Goal: Task Accomplishment & Management: Manage account settings

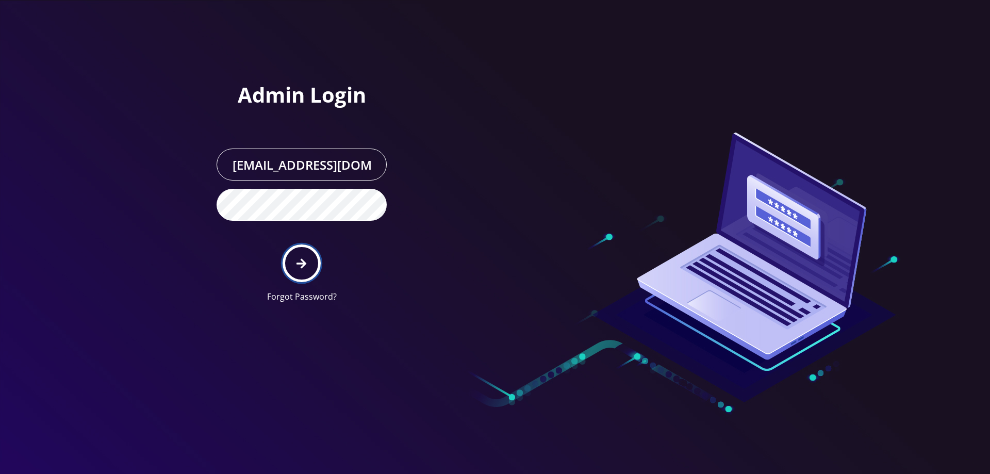
click at [309, 260] on button "submit" at bounding box center [301, 263] width 38 height 38
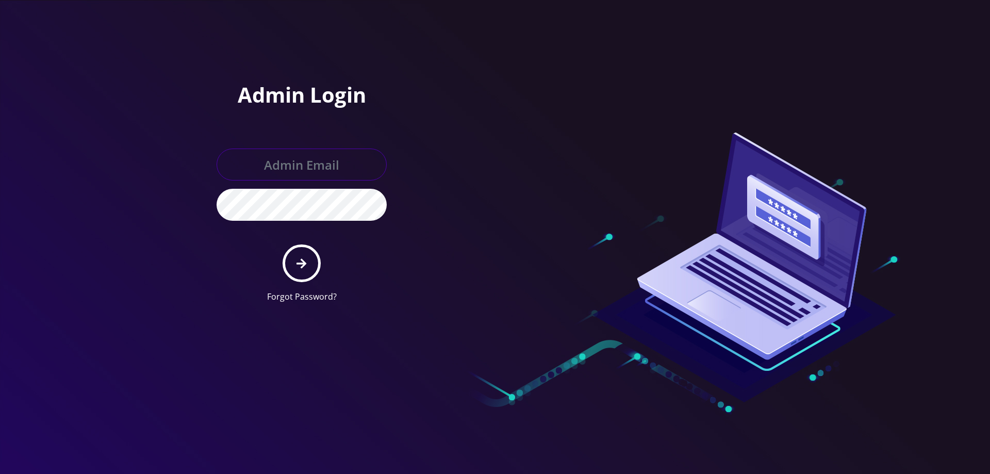
click at [293, 169] on input "text" at bounding box center [301, 164] width 170 height 32
type input "[EMAIL_ADDRESS][DOMAIN_NAME]"
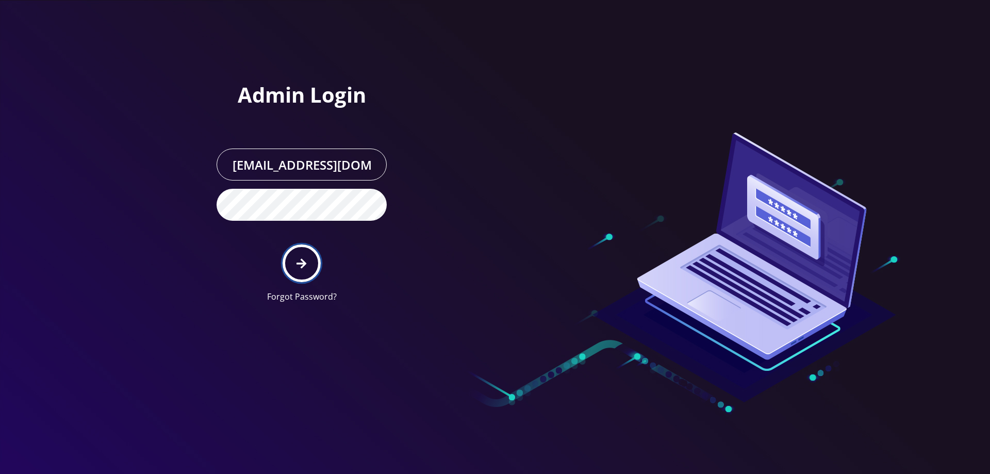
click at [295, 261] on button "submit" at bounding box center [301, 263] width 38 height 38
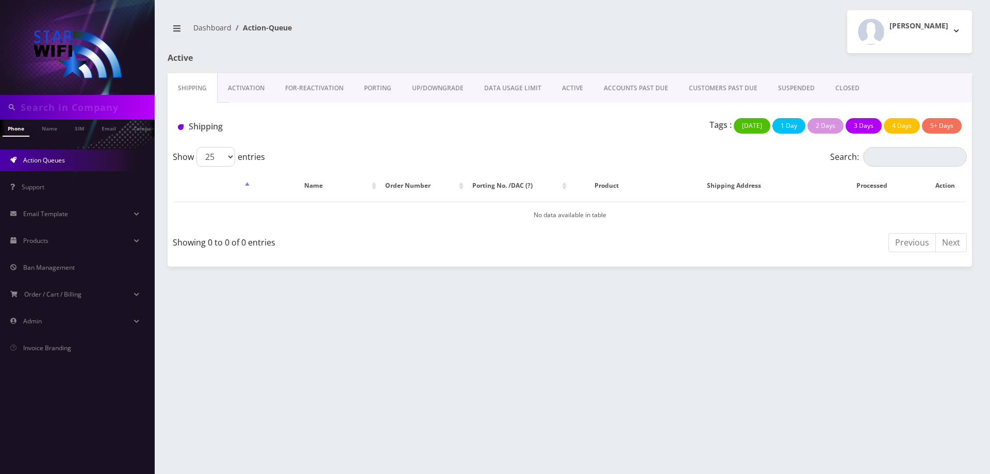
click at [618, 92] on link "ACCOUNTS PAST DUE" at bounding box center [635, 88] width 85 height 30
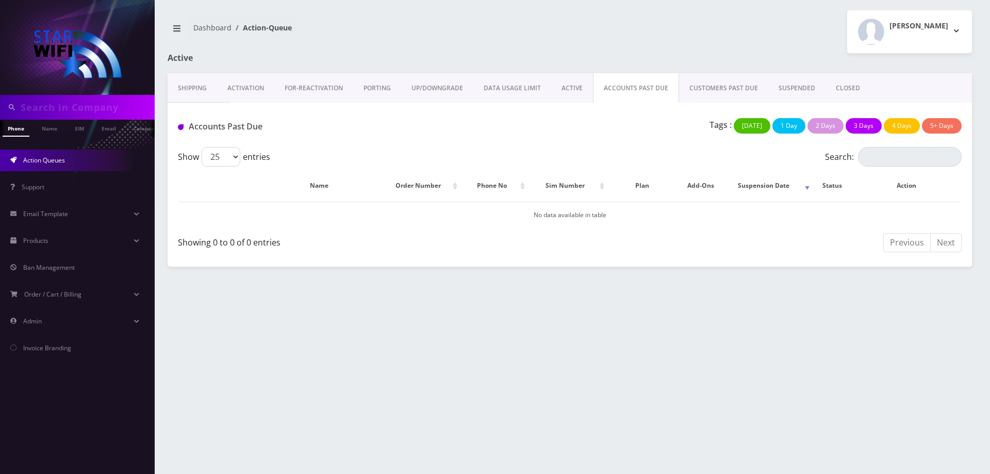
click at [736, 87] on link "CUSTOMERS PAST DUE" at bounding box center [723, 88] width 89 height 30
click at [793, 87] on link "SUSPENDED" at bounding box center [796, 88] width 57 height 30
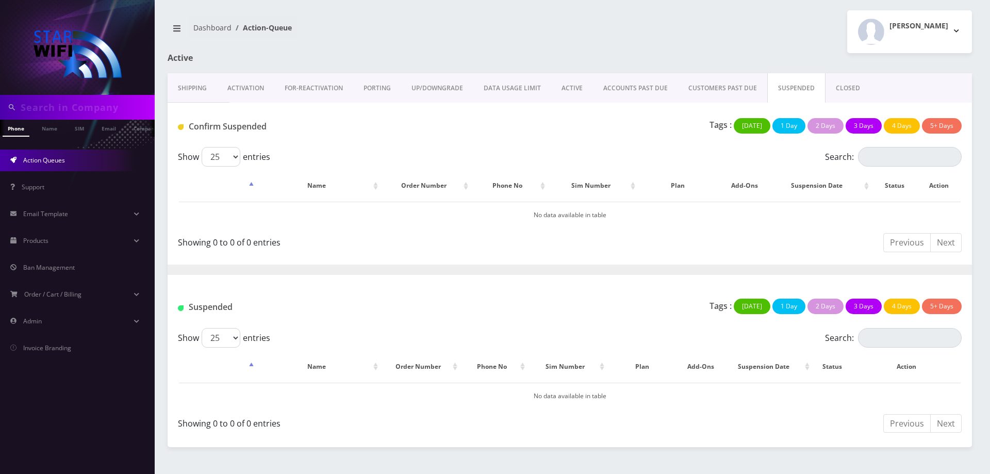
click at [861, 90] on link "CLOSED" at bounding box center [847, 88] width 45 height 30
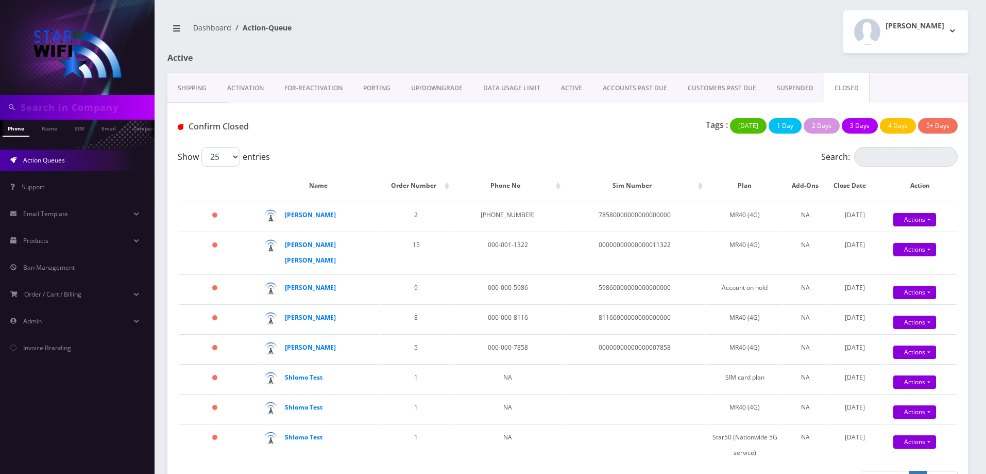
click at [779, 91] on link "SUSPENDED" at bounding box center [795, 88] width 57 height 30
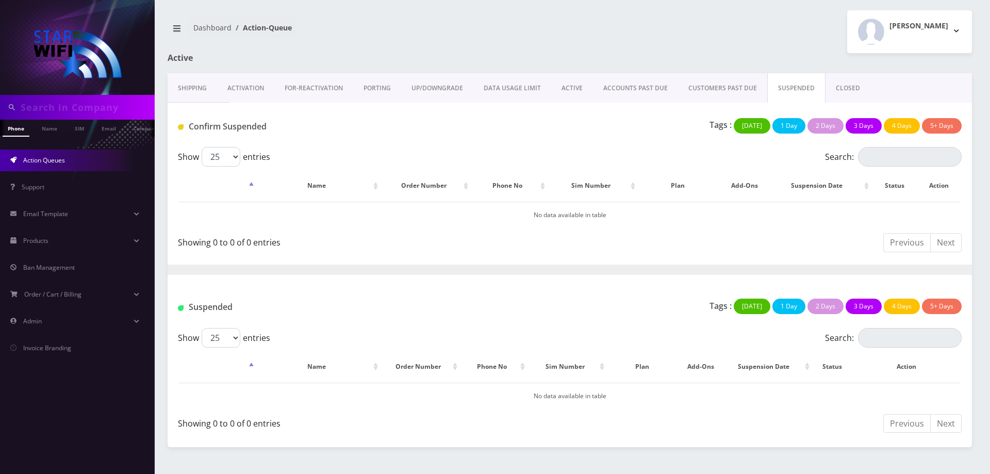
click at [719, 86] on link "CUSTOMERS PAST DUE" at bounding box center [722, 88] width 89 height 30
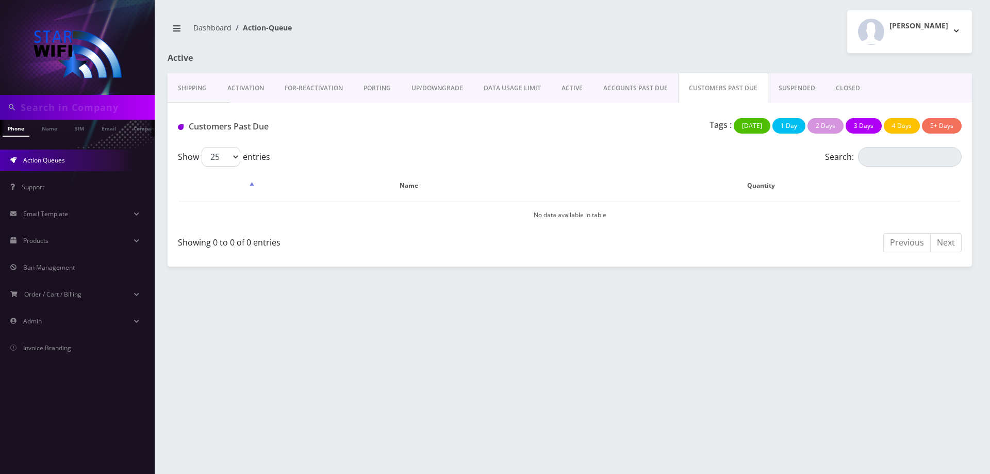
click at [604, 88] on link "ACCOUNTS PAST DUE" at bounding box center [635, 88] width 85 height 30
click at [575, 89] on link "ACTIVE" at bounding box center [572, 88] width 42 height 30
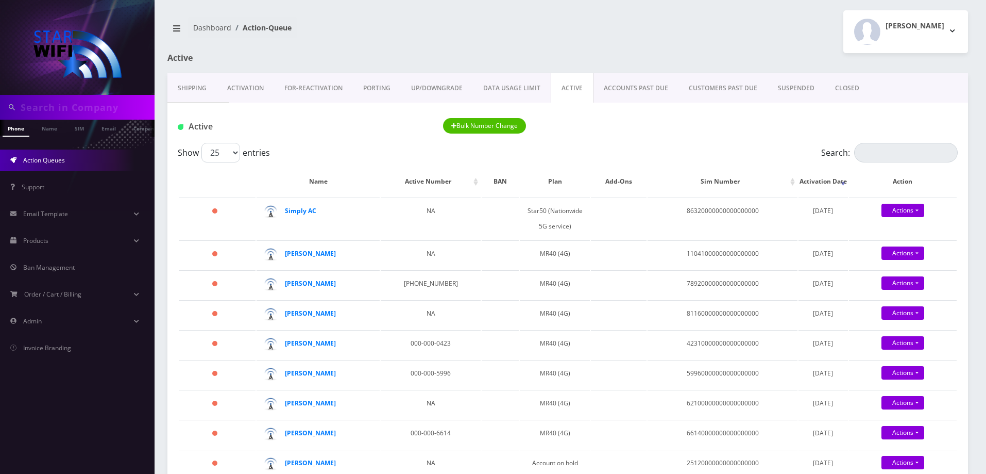
click at [634, 90] on link "ACCOUNTS PAST DUE" at bounding box center [636, 88] width 85 height 30
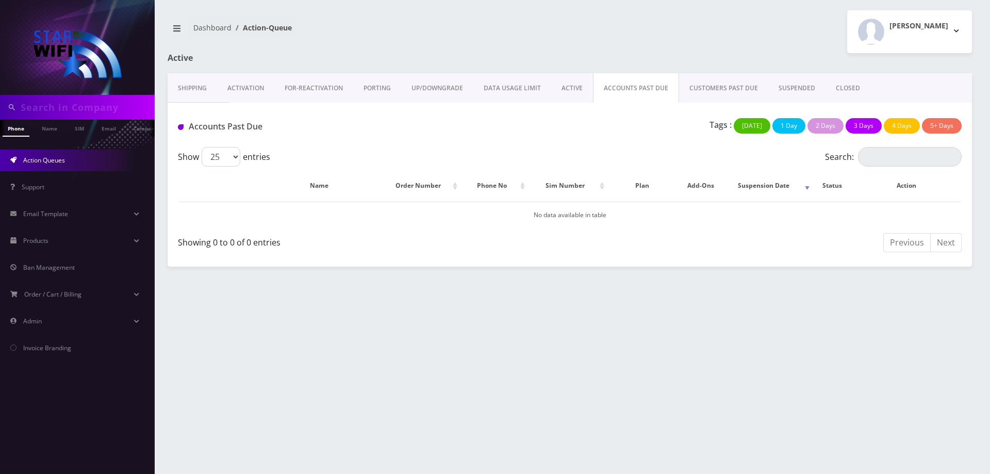
click at [733, 85] on link "CUSTOMERS PAST DUE" at bounding box center [723, 88] width 89 height 30
click at [797, 86] on link "SUSPENDED" at bounding box center [796, 88] width 57 height 30
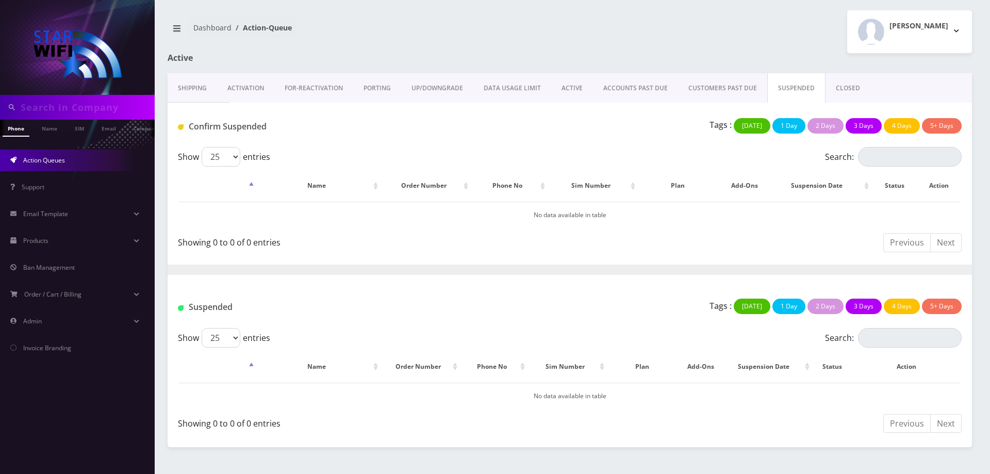
click at [865, 88] on div "Shipping Activation FOR-REActivation PORTING UP/DOWNGRADE DATA USAGE LIMIT ACTI…" at bounding box center [570, 87] width 804 height 29
click at [850, 88] on link "CLOSED" at bounding box center [847, 88] width 45 height 30
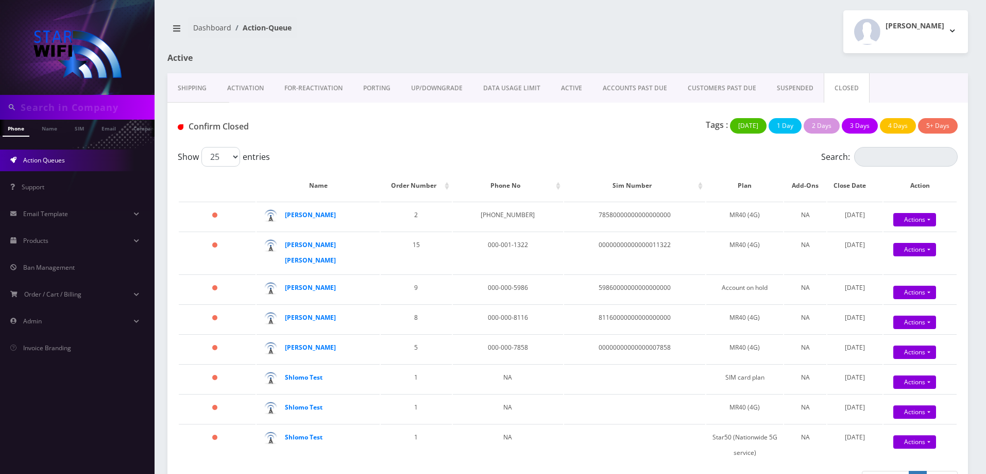
click at [709, 87] on link "CUSTOMERS PAST DUE" at bounding box center [722, 88] width 89 height 30
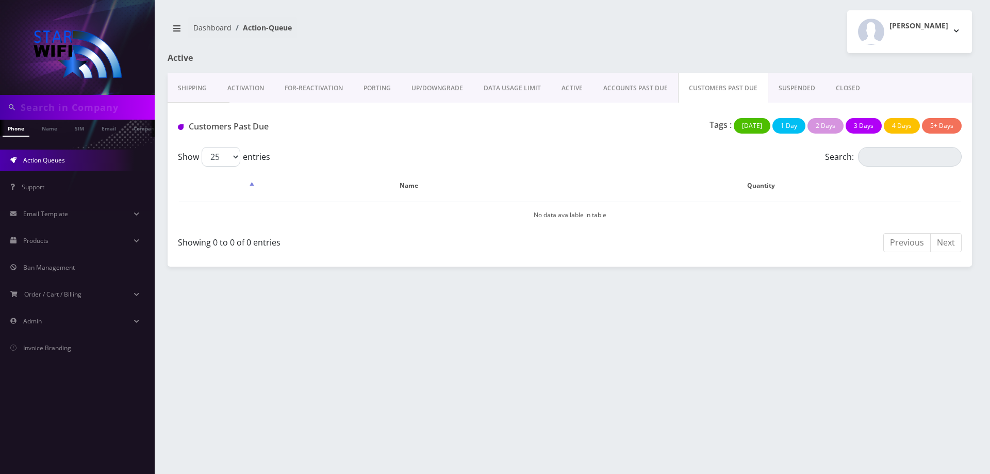
click at [614, 92] on link "ACCOUNTS PAST DUE" at bounding box center [635, 88] width 85 height 30
